Goal: Task Accomplishment & Management: Complete application form

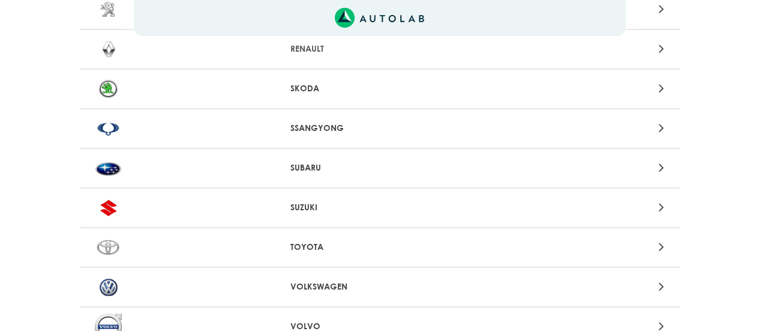
scroll to position [1164, 0]
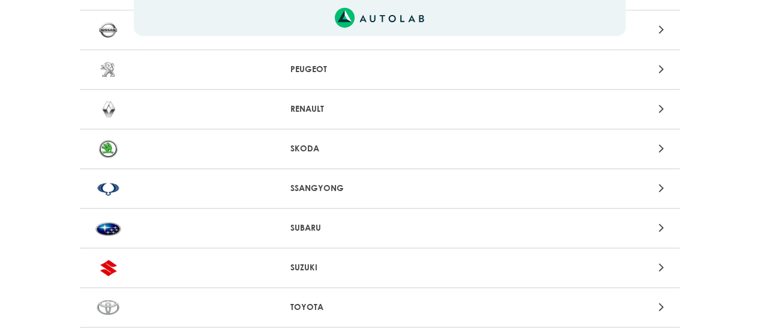
click at [313, 103] on p "RENAULT" at bounding box center [379, 109] width 178 height 13
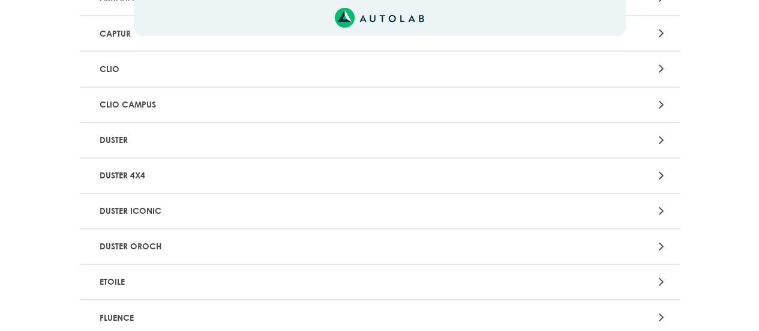
scroll to position [600, 0]
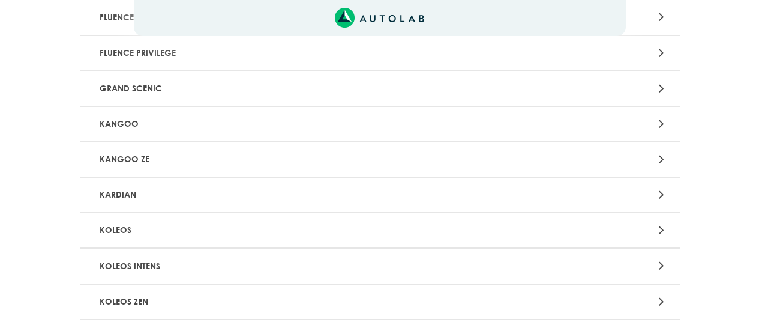
click at [296, 225] on p "KOLEOS" at bounding box center [282, 230] width 374 height 22
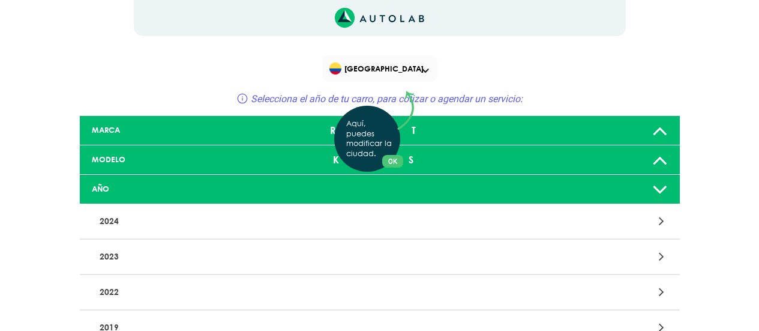
scroll to position [60, 0]
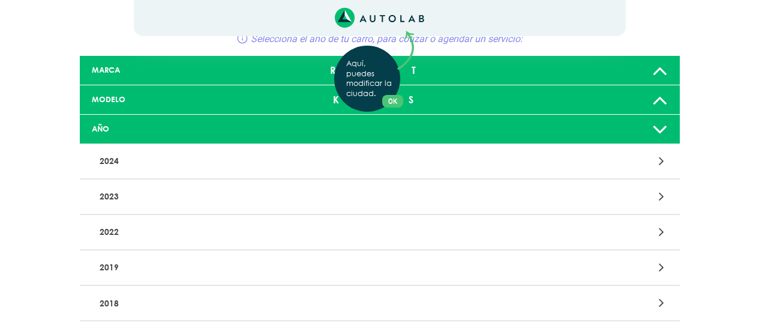
click at [145, 236] on div "Aquí, puedes modificar la ciudad. OK .aex,.bex{fill:none!important;stroke:#50c4…" at bounding box center [379, 105] width 759 height 331
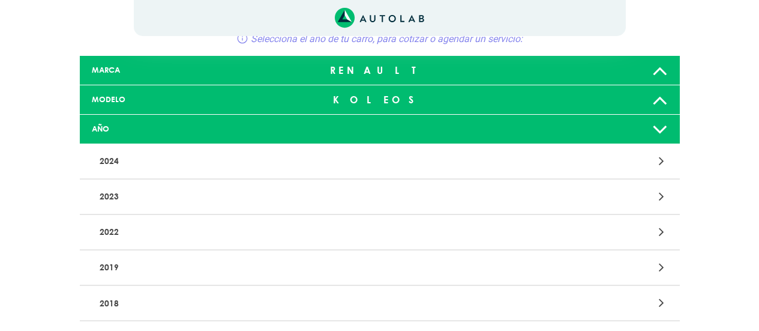
click at [660, 232] on icon at bounding box center [661, 232] width 5 height 16
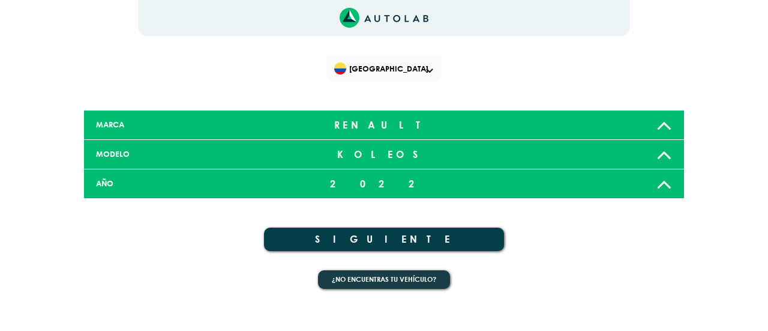
click at [395, 229] on button "SIGUIENTE" at bounding box center [384, 238] width 240 height 23
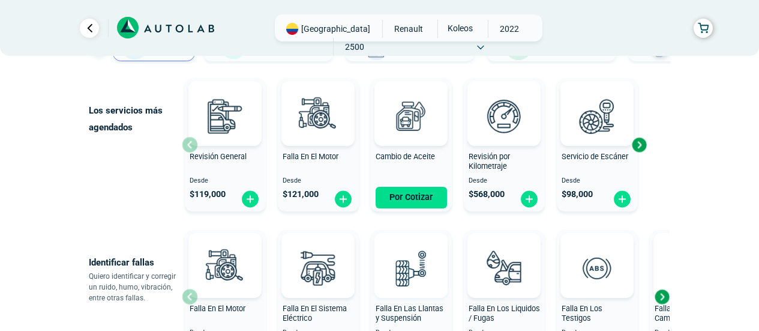
scroll to position [180, 0]
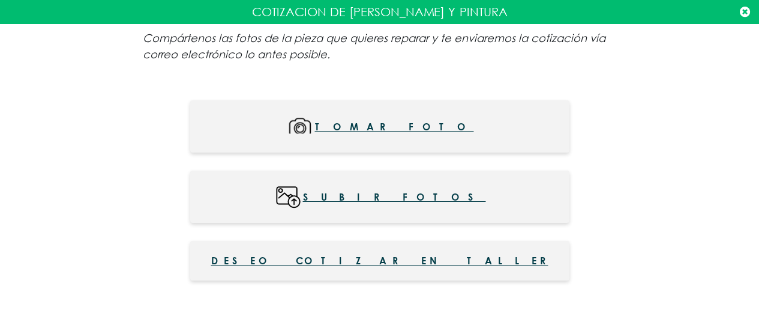
click at [414, 199] on span "Subir fotos" at bounding box center [394, 196] width 183 height 27
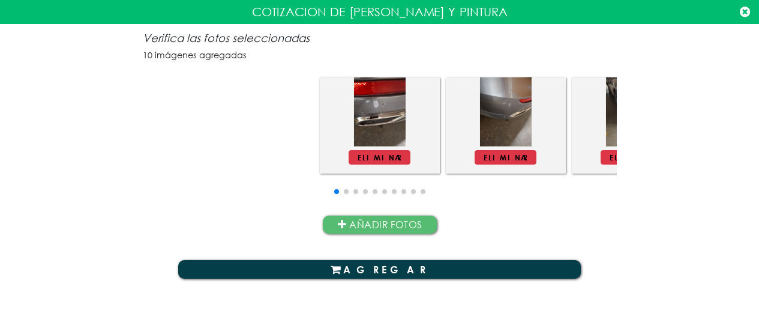
scroll to position [869, 0]
click at [387, 262] on button "AGREGAR" at bounding box center [379, 269] width 403 height 18
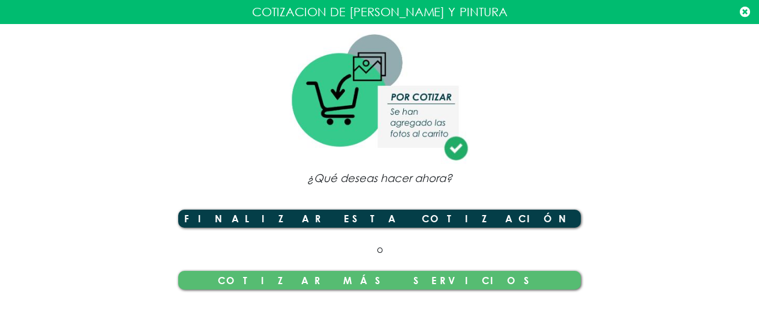
click at [410, 209] on button "Finalizar esta cotización" at bounding box center [379, 218] width 403 height 18
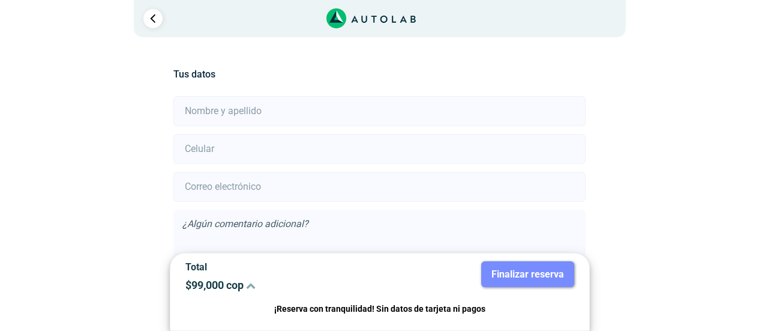
click at [348, 114] on input "text" at bounding box center [379, 111] width 412 height 30
type input "[PERSON_NAME]"
click at [334, 144] on input "number" at bounding box center [379, 149] width 412 height 30
type input "3002044381"
click at [332, 191] on input "email" at bounding box center [379, 187] width 412 height 30
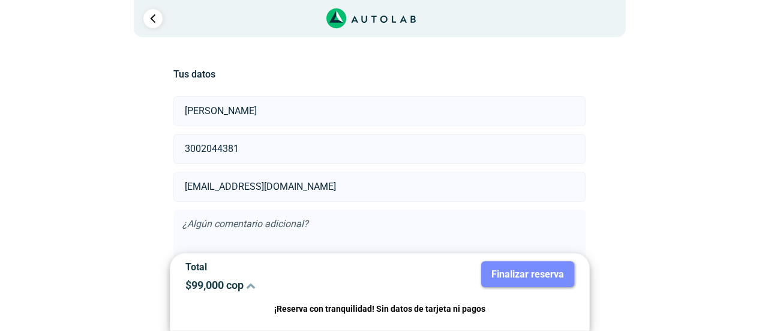
type input "[EMAIL_ADDRESS][DOMAIN_NAME]"
click at [100, 201] on div "Llevo mi carro [GEOGRAPHIC_DATA] Lugar del Servicio Sede MOTORPRO LATONERIA Y P…" at bounding box center [380, 219] width 582 height 362
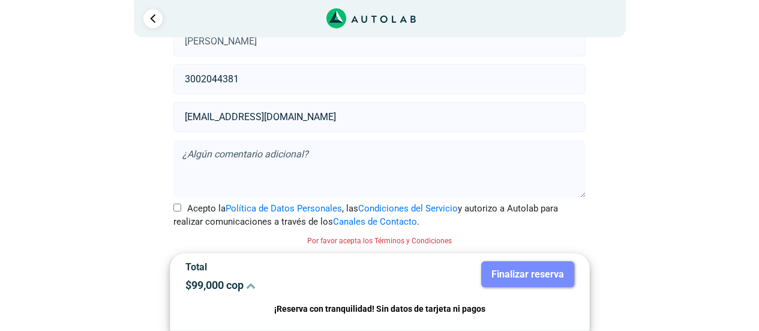
click at [176, 208] on input "Acepto la Política de Datos Personales , las Condiciones del Servicio y autoriz…" at bounding box center [177, 207] width 8 height 8
checkbox input "true"
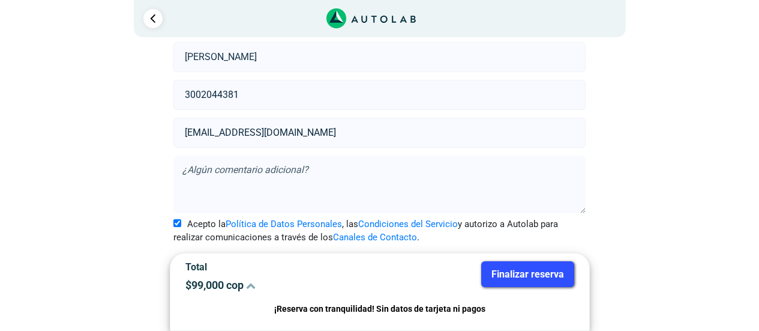
scroll to position [54, 0]
click at [533, 277] on button "Finalizar reserva" at bounding box center [527, 274] width 93 height 26
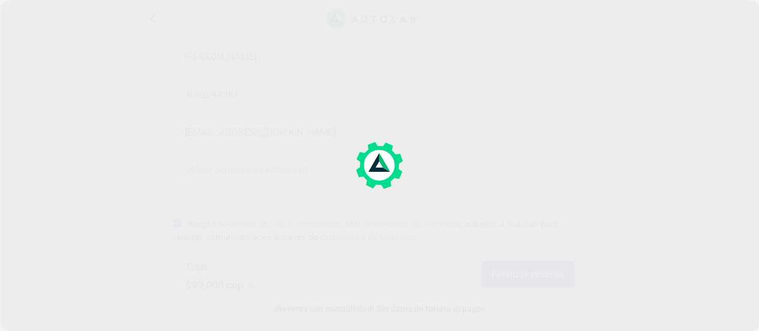
scroll to position [0, 0]
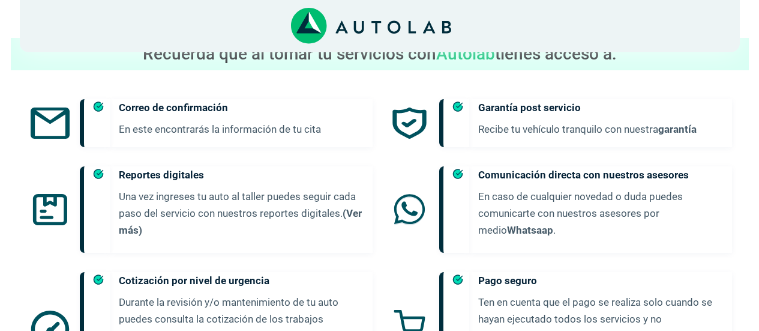
scroll to position [621, 0]
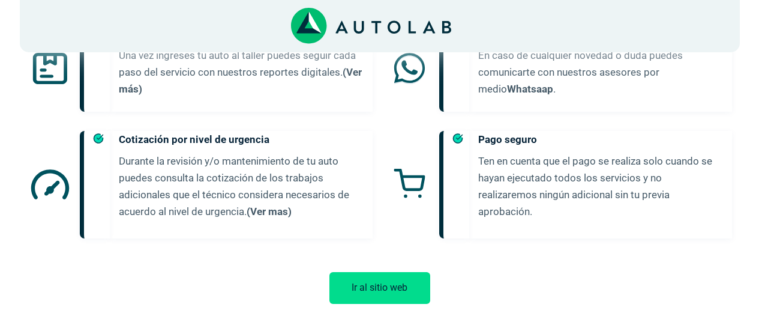
click at [391, 282] on button "Ir al sitio web" at bounding box center [379, 288] width 101 height 32
